Goal: Information Seeking & Learning: Learn about a topic

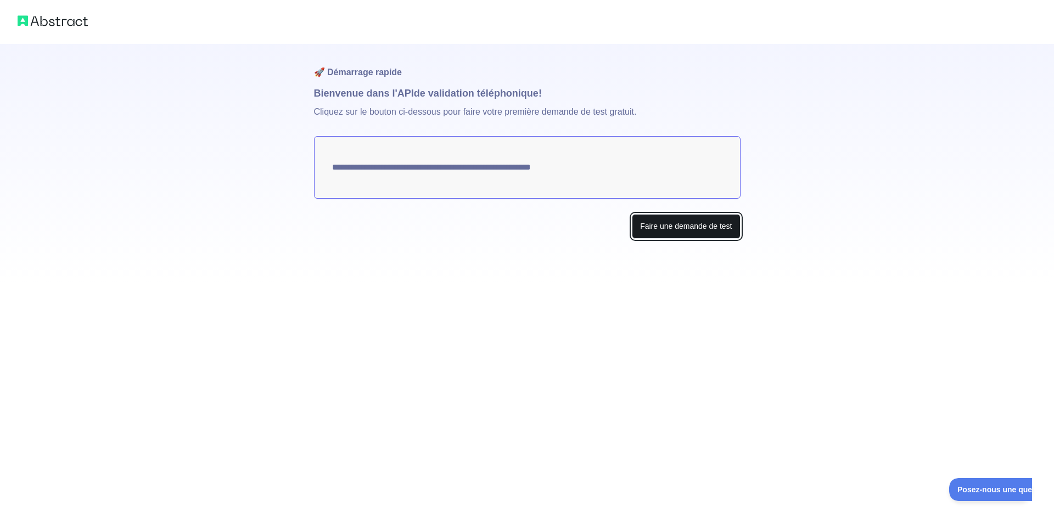
click at [677, 225] on font "Faire une demande de test" at bounding box center [686, 226] width 92 height 9
click at [709, 230] on font "Faire une demande de test" at bounding box center [686, 226] width 92 height 9
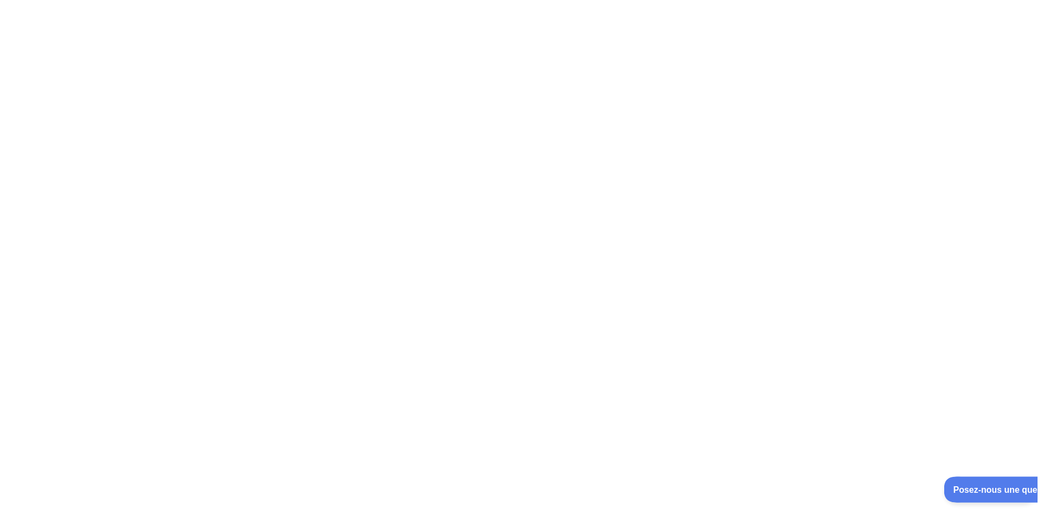
click at [974, 488] on font "Posez-nous une question" at bounding box center [998, 488] width 93 height 9
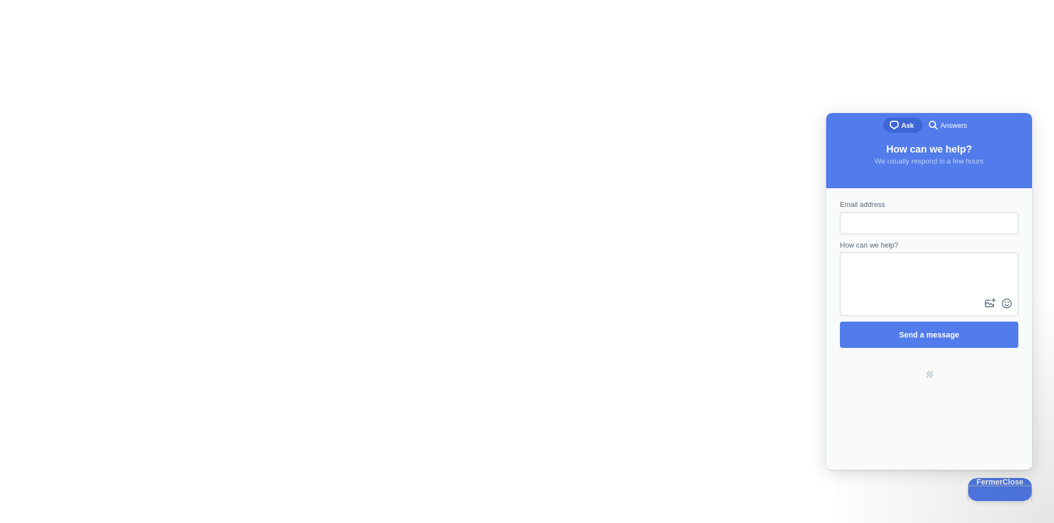
click at [723, 181] on div at bounding box center [527, 261] width 1054 height 523
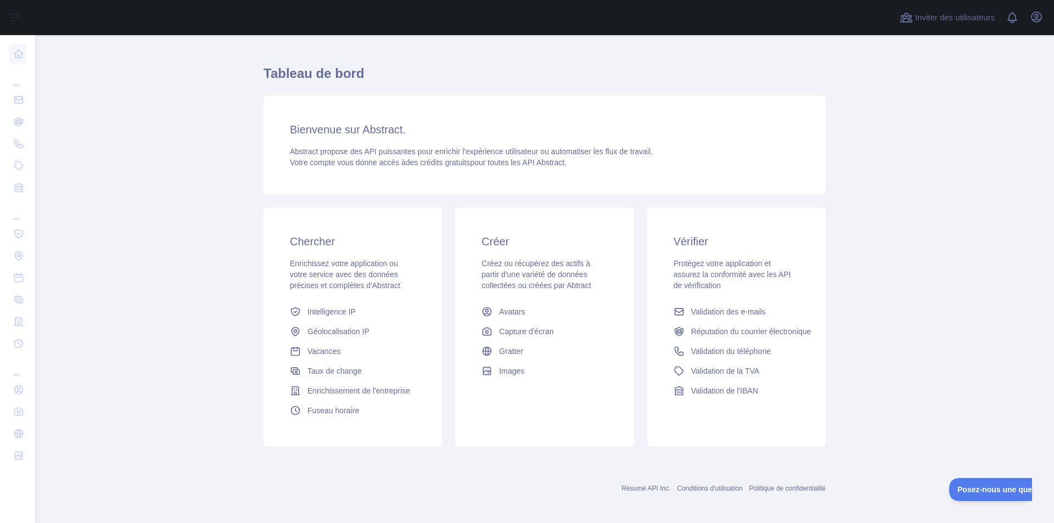
scroll to position [24, 0]
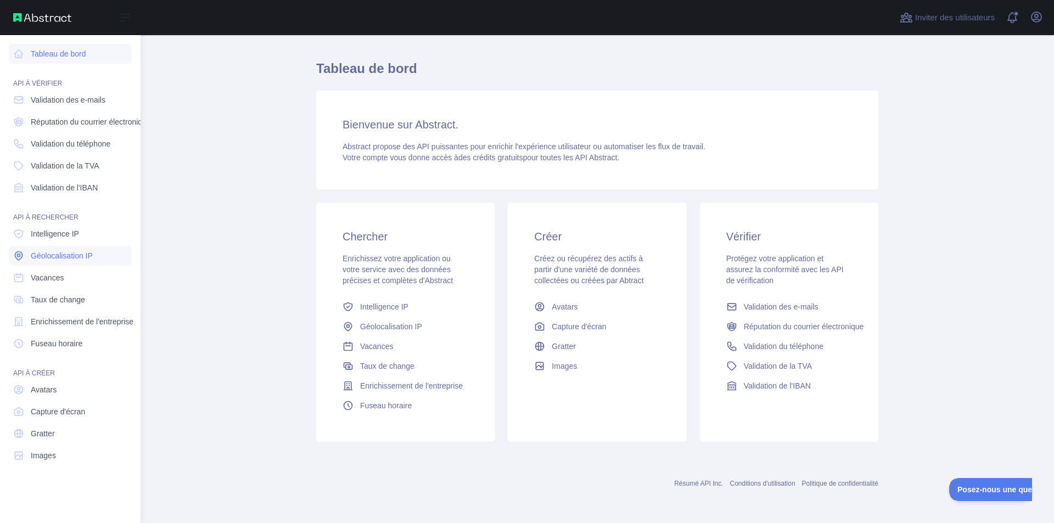
click at [87, 257] on font "Géolocalisation IP" at bounding box center [62, 255] width 62 height 9
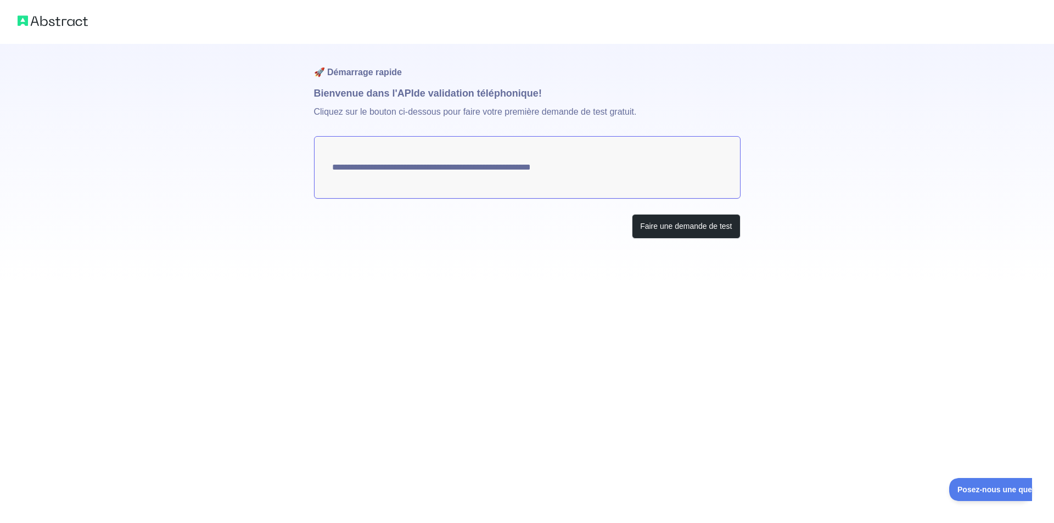
click at [547, 174] on textarea "**********" at bounding box center [527, 167] width 427 height 63
click at [546, 170] on textarea "**********" at bounding box center [527, 167] width 427 height 63
drag, startPoint x: 649, startPoint y: 164, endPoint x: 326, endPoint y: 167, distance: 322.9
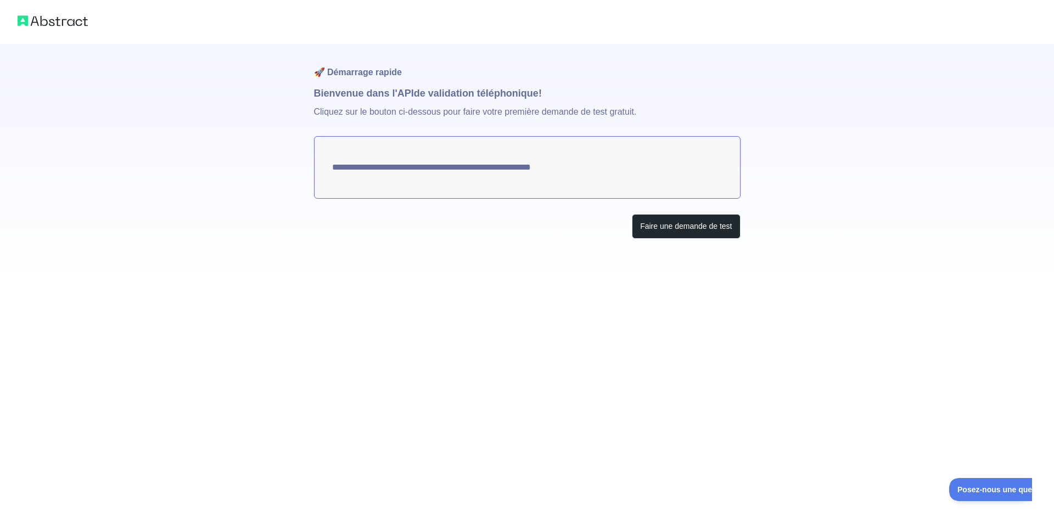
click at [327, 167] on textarea "**********" at bounding box center [527, 167] width 427 height 63
drag, startPoint x: 402, startPoint y: 171, endPoint x: 354, endPoint y: 181, distance: 49.3
click at [354, 181] on textarea "**********" at bounding box center [527, 167] width 427 height 63
drag, startPoint x: 700, startPoint y: 229, endPoint x: 448, endPoint y: 295, distance: 260.5
click at [448, 295] on div "**********" at bounding box center [527, 261] width 1054 height 523
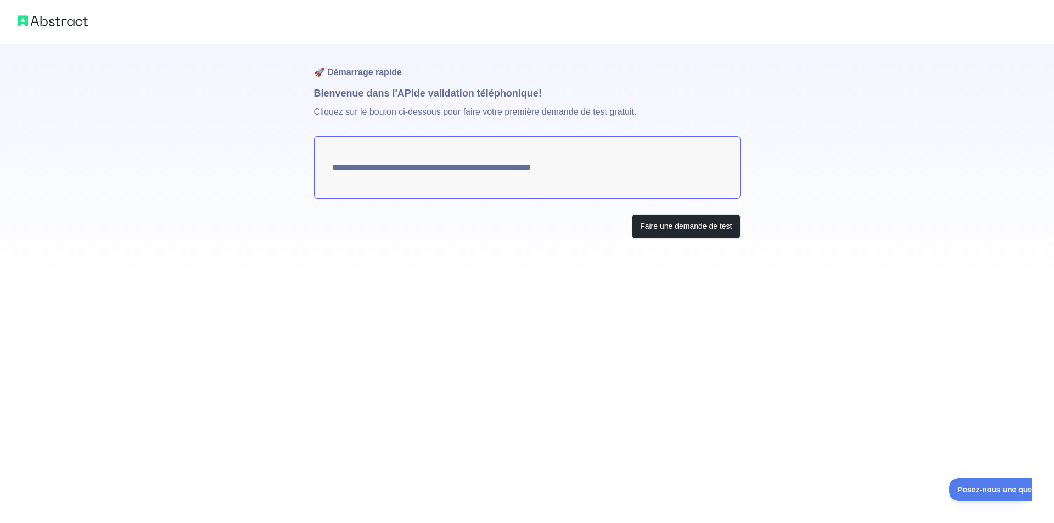
click at [468, 107] on font "Cliquez sur le bouton ci-dessous pour faire votre première demande de test grat…" at bounding box center [475, 111] width 323 height 9
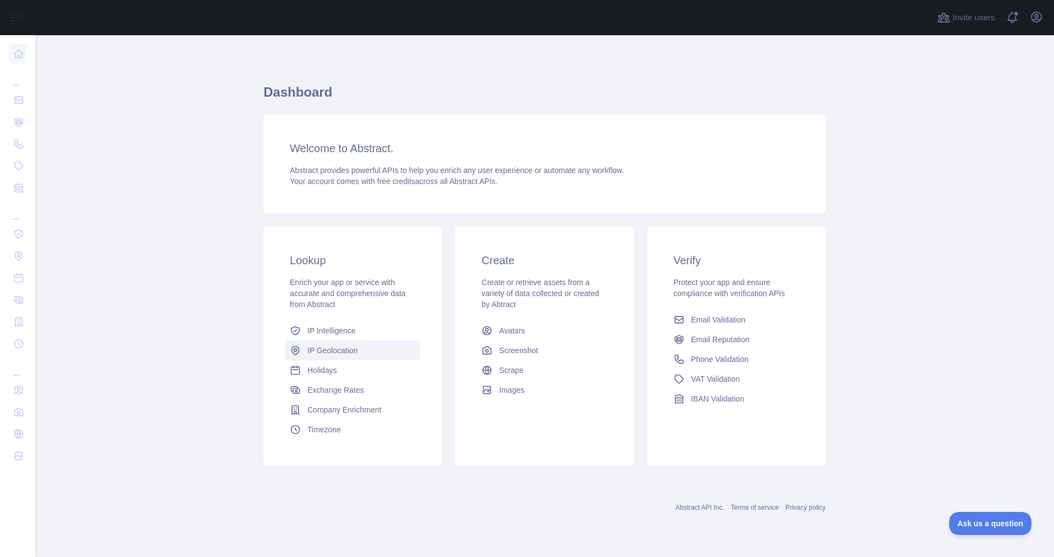
click at [344, 354] on span "IP Geolocation" at bounding box center [332, 350] width 51 height 11
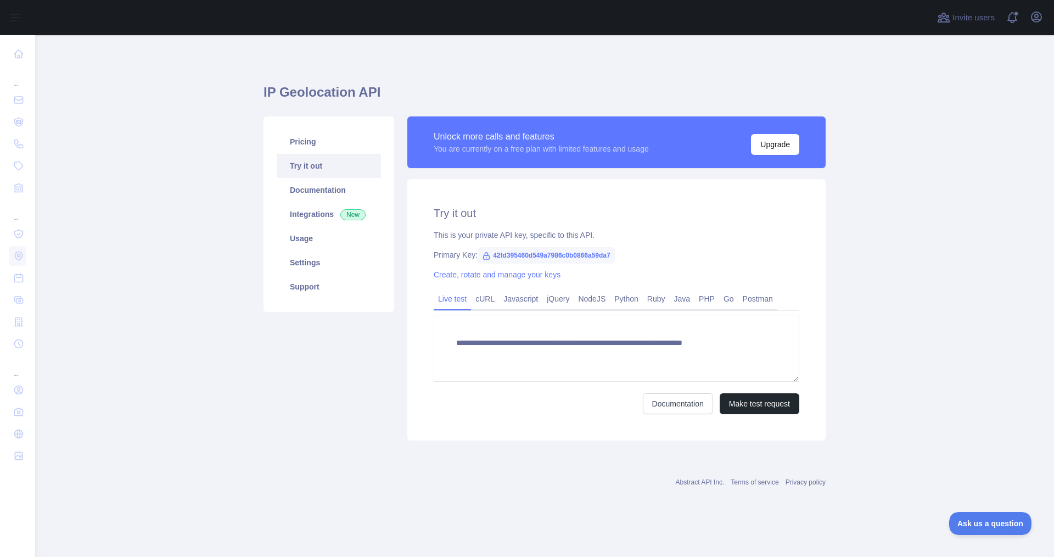
type textarea "**********"
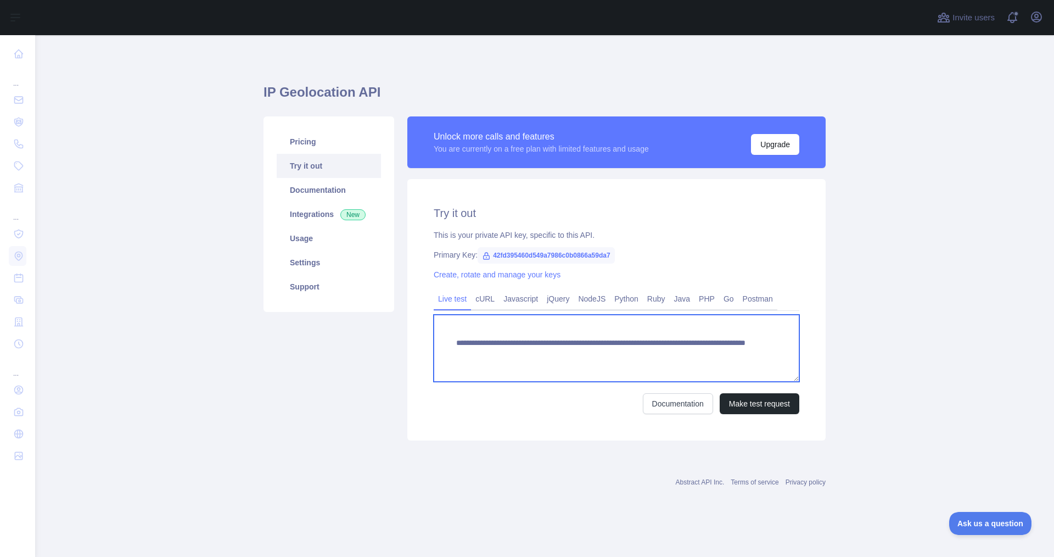
drag, startPoint x: 726, startPoint y: 359, endPoint x: 538, endPoint y: 346, distance: 188.8
click at [539, 346] on textarea "**********" at bounding box center [617, 348] width 366 height 67
click at [468, 333] on textarea "**********" at bounding box center [617, 348] width 366 height 67
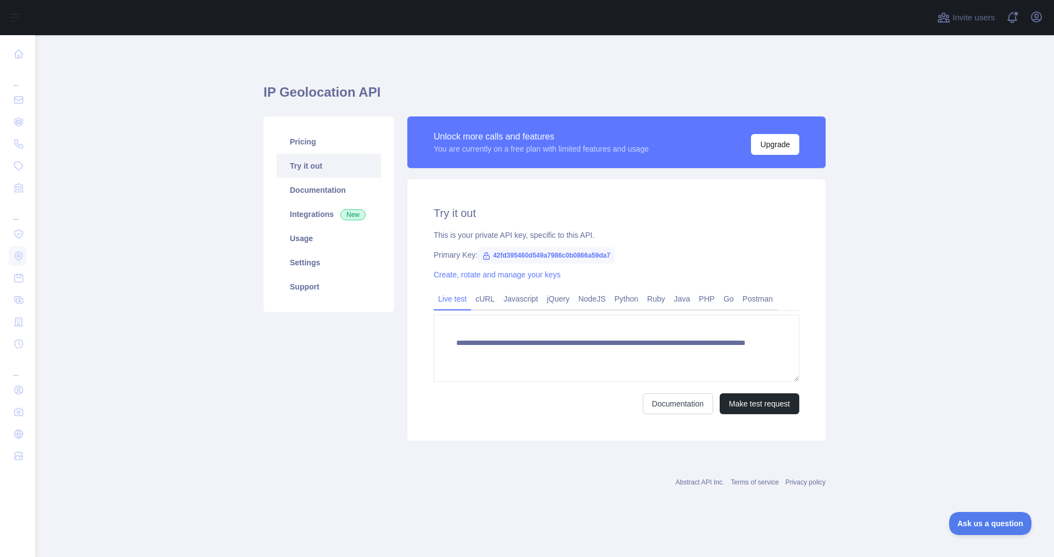
click at [521, 255] on span "42fd395460d549a7986c0b0866a59da7" at bounding box center [546, 255] width 137 height 16
click at [603, 263] on span "42fd395460d549a7986c0b0866a59da7" at bounding box center [546, 255] width 137 height 16
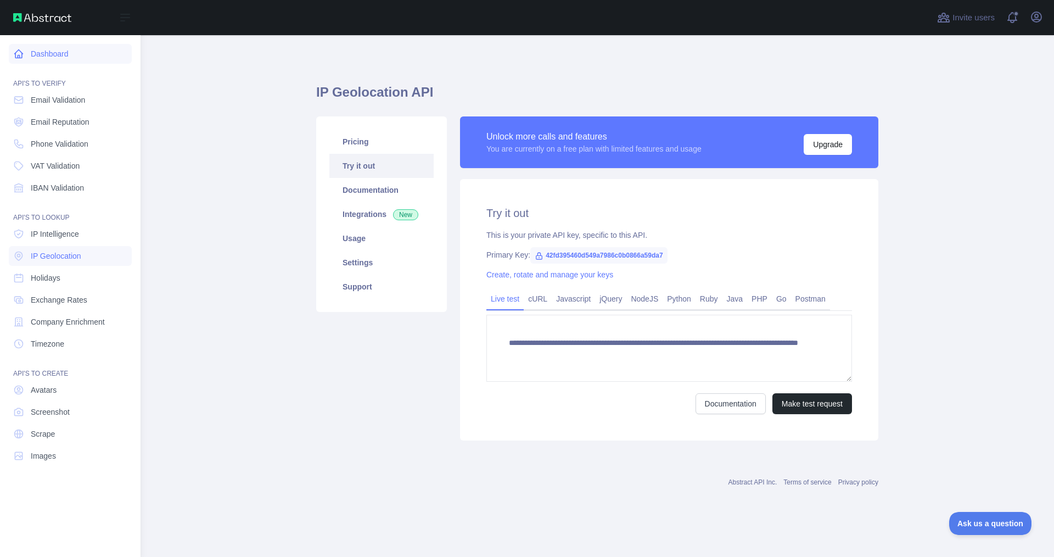
click at [30, 56] on link "Dashboard" at bounding box center [70, 54] width 123 height 20
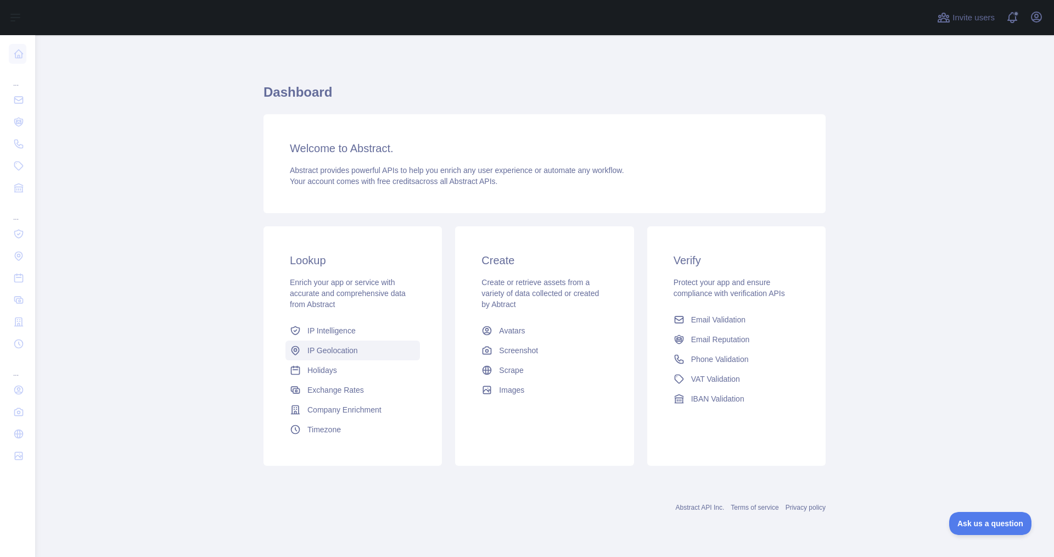
click at [323, 353] on span "IP Geolocation" at bounding box center [332, 350] width 51 height 11
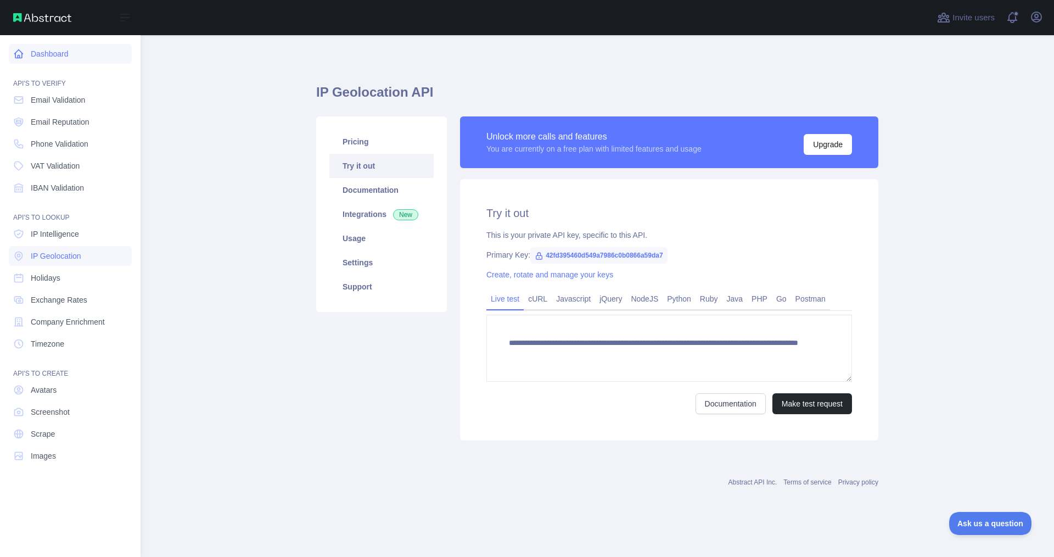
click at [54, 47] on link "Dashboard" at bounding box center [70, 54] width 123 height 20
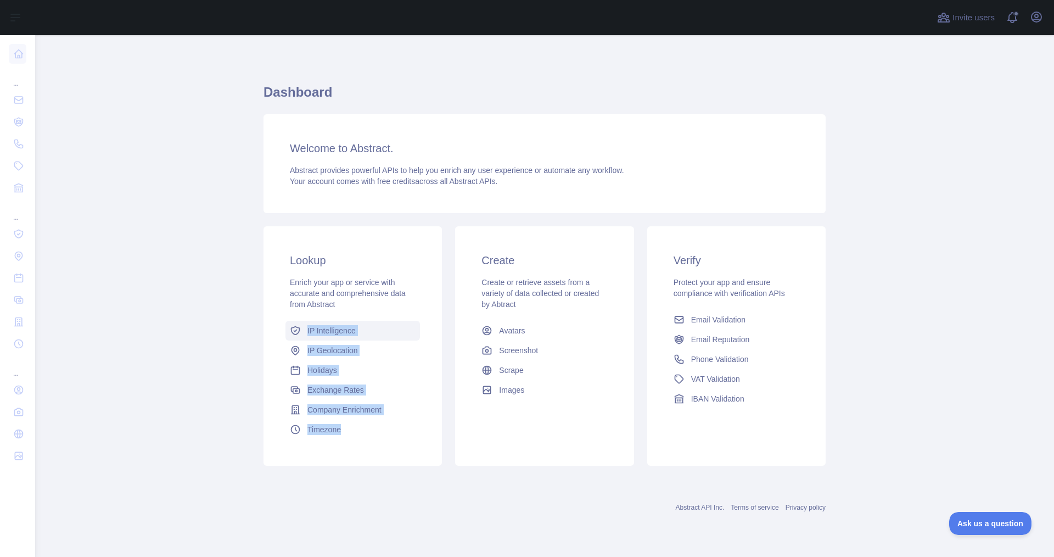
drag, startPoint x: 430, startPoint y: 450, endPoint x: 295, endPoint y: 325, distance: 183.4
click at [295, 325] on div "Lookup Enrich your app or service with accurate and comprehensive data from Abs…" at bounding box center [353, 345] width 178 height 239
copy div "IP Intelligence IP Geolocation Holidays Exchange Rates Company Enrichment Timez…"
click at [332, 349] on span "IP Geolocation" at bounding box center [332, 350] width 51 height 11
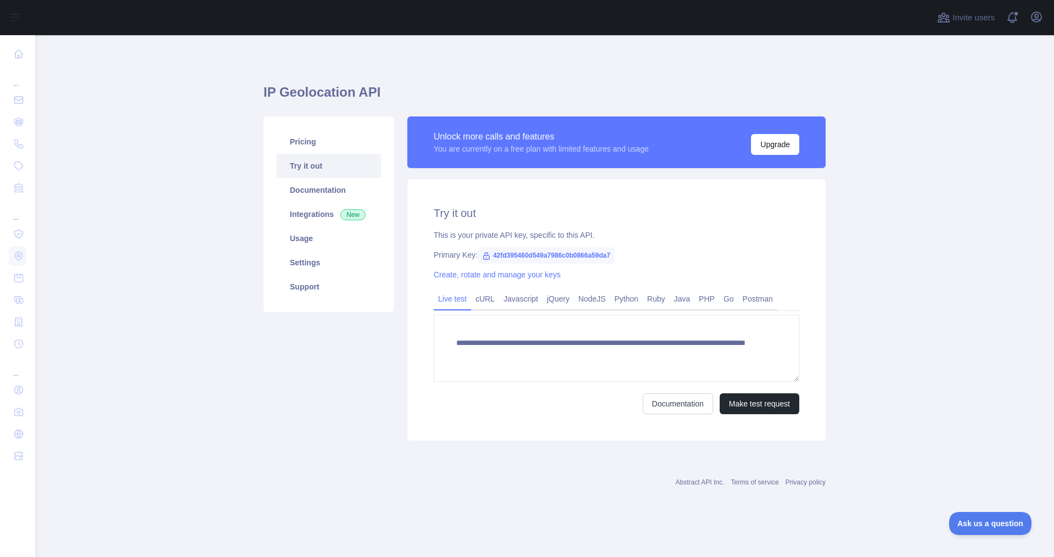
click at [530, 251] on span "42fd395460d549a7986c0b0866a59da7" at bounding box center [546, 255] width 137 height 16
copy span "42fd395460d549a7986c0b0866a59da7"
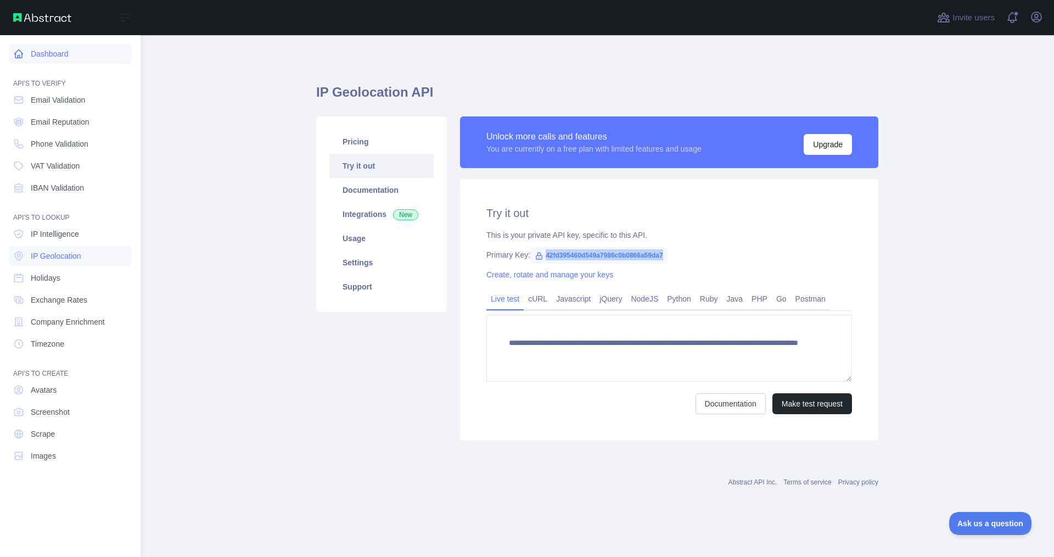
click at [31, 53] on link "Dashboard" at bounding box center [70, 54] width 123 height 20
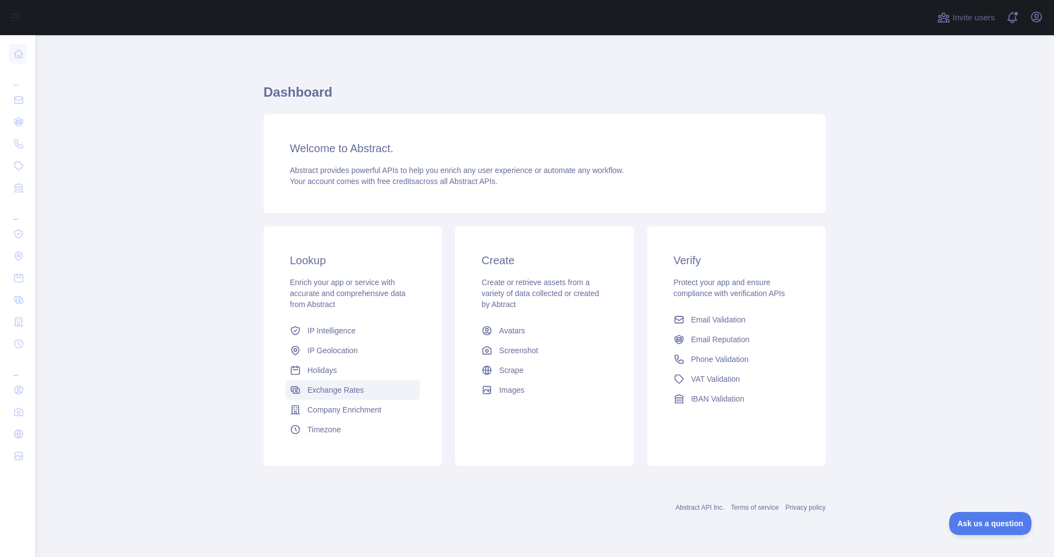
click at [344, 385] on span "Exchange Rates" at bounding box center [335, 389] width 57 height 11
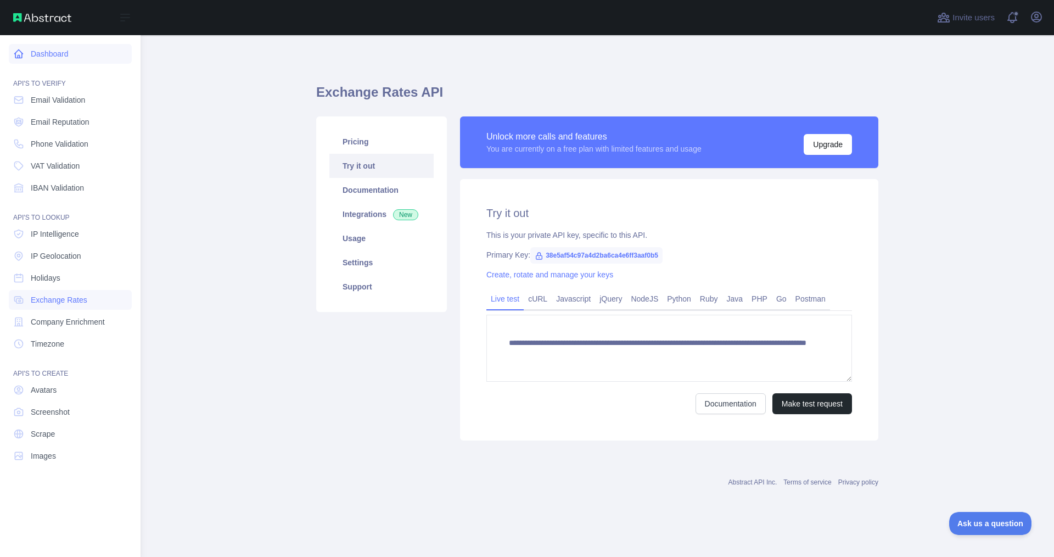
click at [38, 58] on link "Dashboard" at bounding box center [70, 54] width 123 height 20
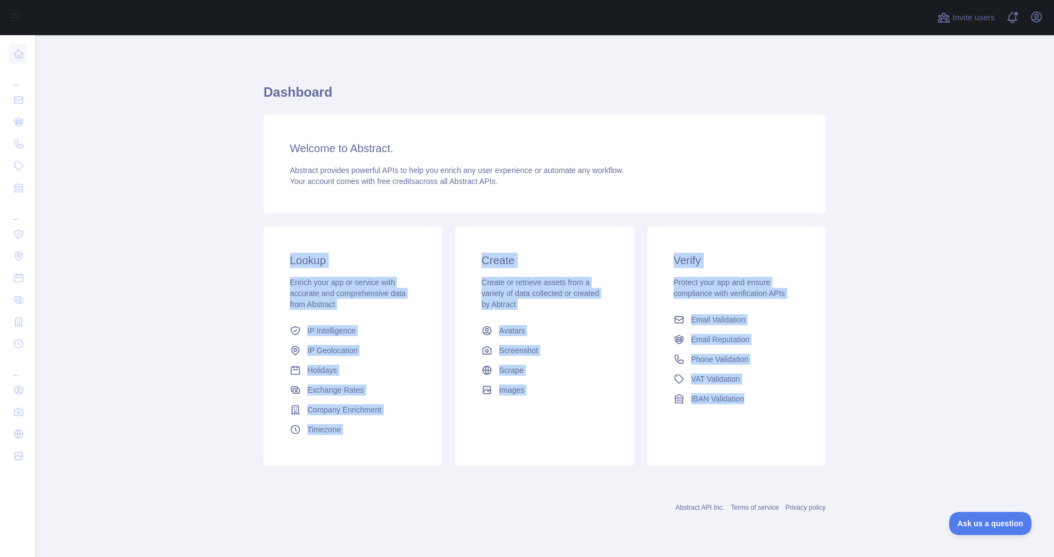
drag, startPoint x: 793, startPoint y: 449, endPoint x: 276, endPoint y: 256, distance: 552.7
click at [276, 256] on div "Lookup Enrich your app or service with accurate and comprehensive data from Abs…" at bounding box center [544, 346] width 575 height 253
copy div "Lookup Enrich your app or service with accurate and comprehensive data from Abs…"
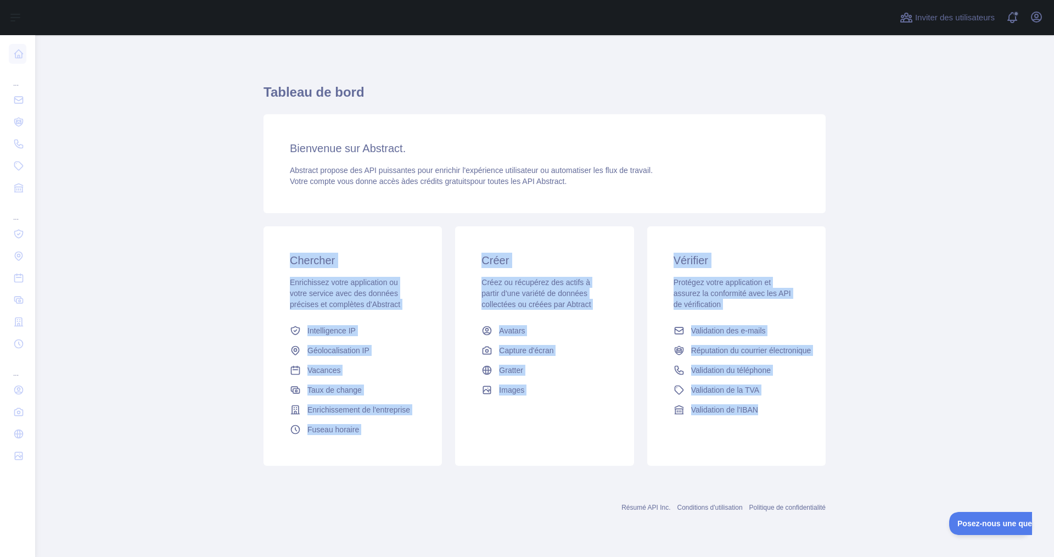
drag, startPoint x: 276, startPoint y: 248, endPoint x: 238, endPoint y: 376, distance: 132.9
click at [797, 444] on div "Chercher Enrichissez votre application ou votre service avec des données précis…" at bounding box center [544, 346] width 575 height 253
copy div "Chercher Enrichissez votre application ou votre service avec des données précis…"
click at [808, 318] on div "Vérifier Protégez votre application et assurez la conformité avec les API de vé…" at bounding box center [736, 336] width 178 height 220
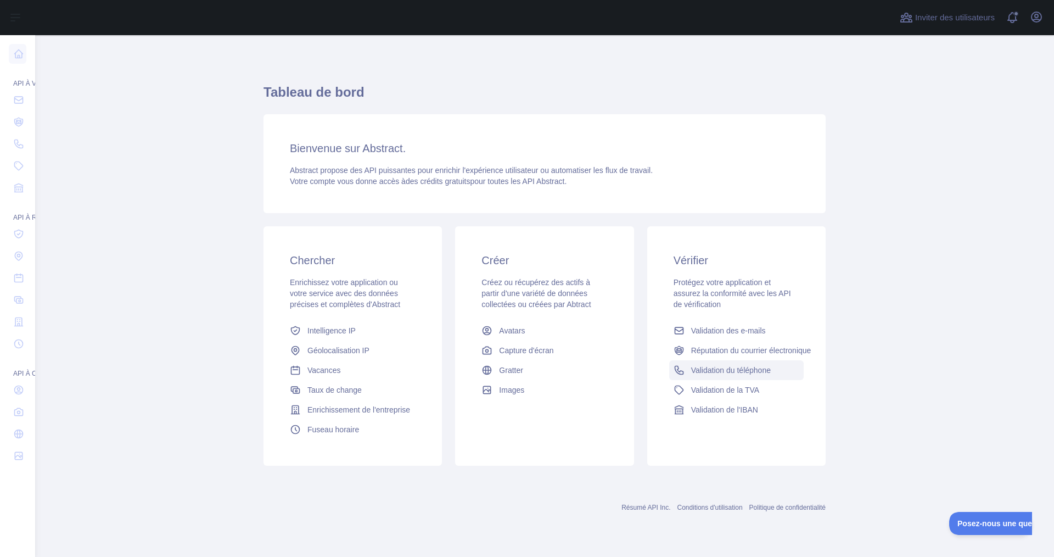
click at [743, 367] on font "Validation du téléphone" at bounding box center [731, 370] width 80 height 9
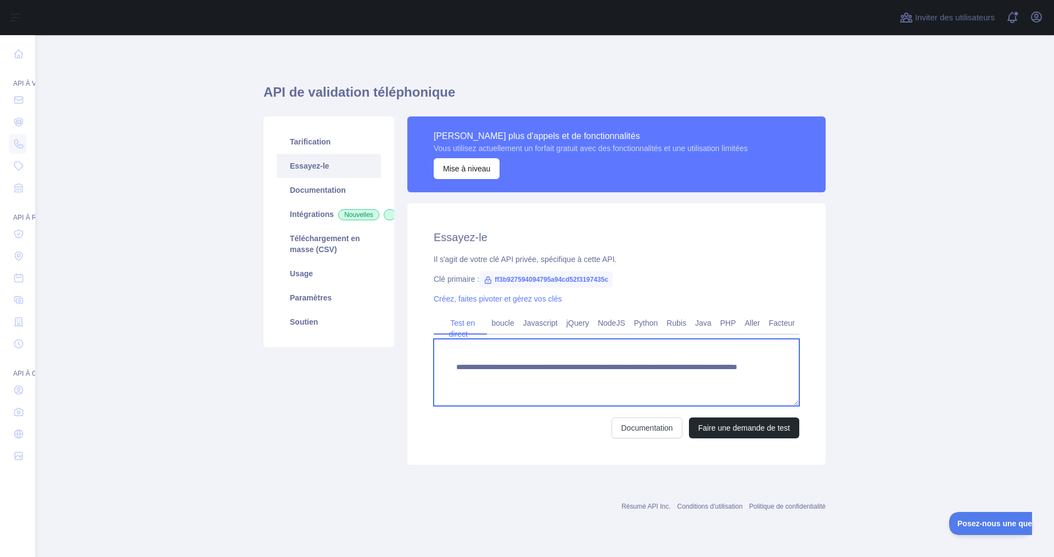
click at [655, 388] on textarea "**********" at bounding box center [617, 372] width 366 height 67
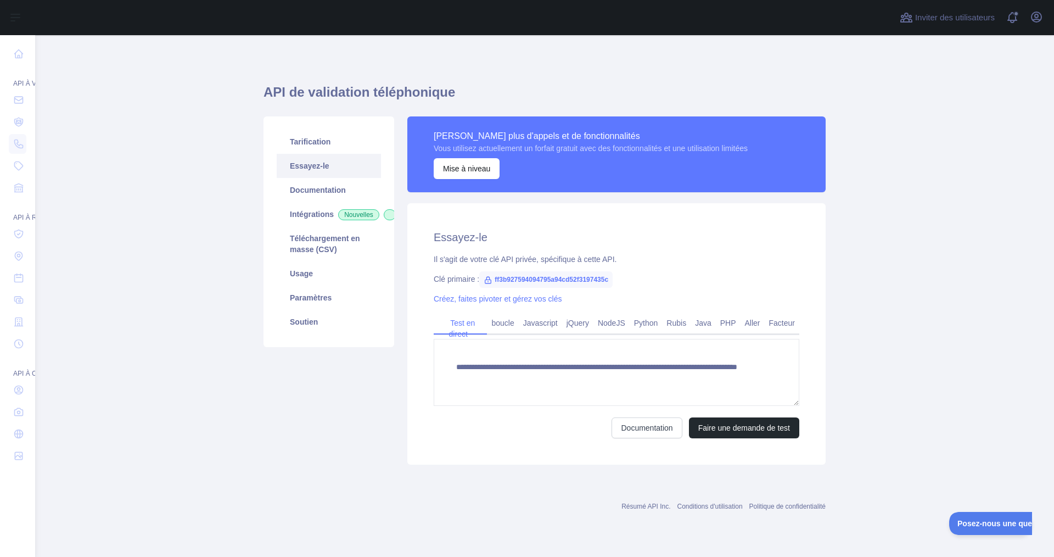
click at [518, 282] on font "ff3b927594094795a94cd52f3197435c" at bounding box center [552, 280] width 114 height 8
copy font "ff3b927594094795a94cd52f3197435c"
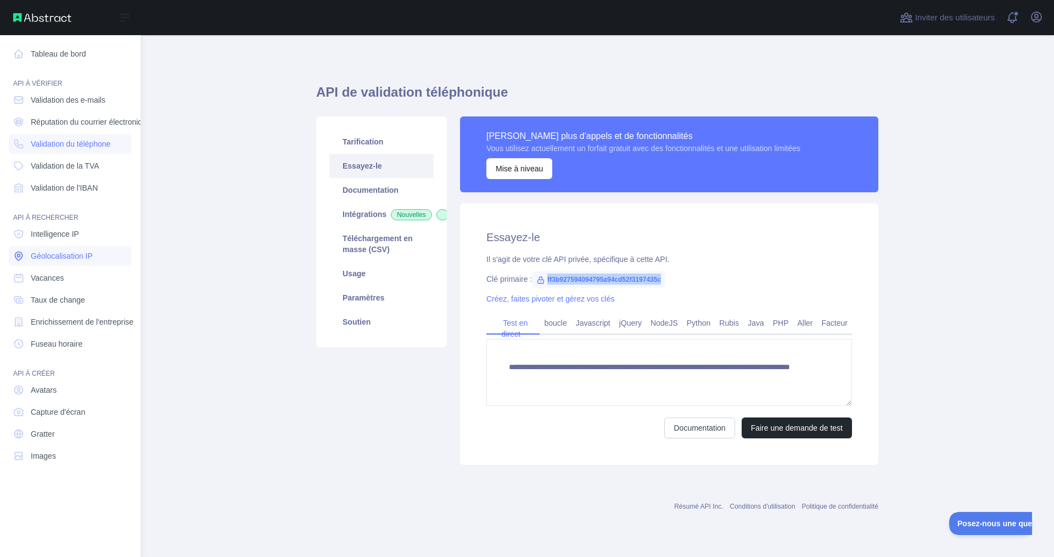
click at [91, 249] on link "Géolocalisation IP" at bounding box center [70, 256] width 123 height 20
